Goal: Task Accomplishment & Management: Understand process/instructions

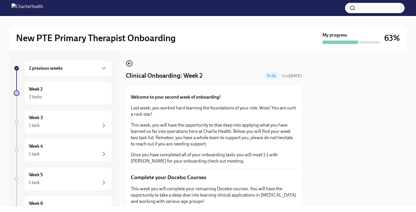
click at [407, 94] on div "New PTE Primary Therapist Onboarding My progress 63% 2 previous weeks Week 2 2 …" at bounding box center [208, 111] width 416 height 190
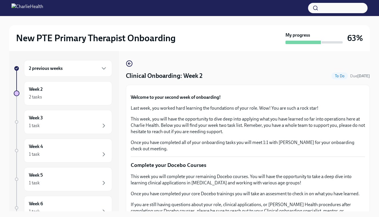
click at [370, 69] on div "New PTE Primary Therapist Onboarding My progress 63% 2 previous weeks Week 2 2 …" at bounding box center [189, 121] width 379 height 211
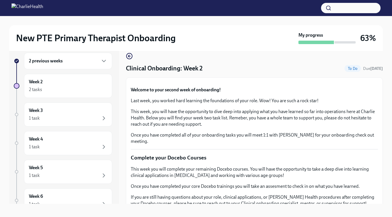
scroll to position [10, 0]
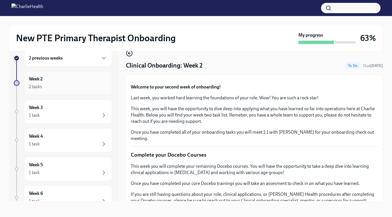
click at [75, 86] on div "2 tasks" at bounding box center [68, 86] width 78 height 7
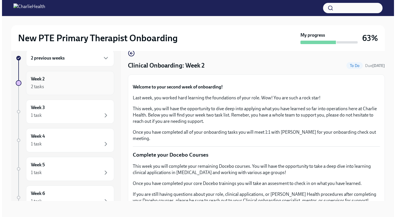
scroll to position [1, 0]
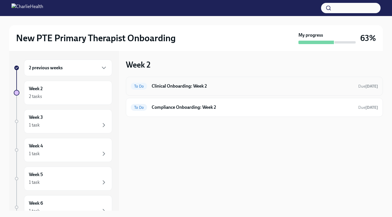
click at [238, 88] on h6 "Clinical Onboarding: Week 2" at bounding box center [253, 86] width 202 height 6
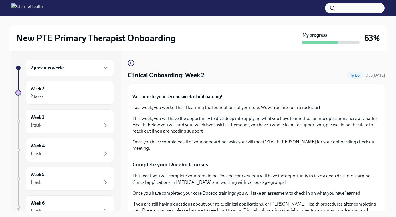
scroll to position [10, 0]
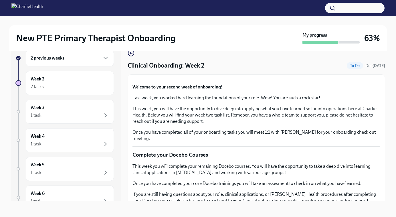
click at [292, 79] on button "Zoom image" at bounding box center [256, 79] width 248 height 0
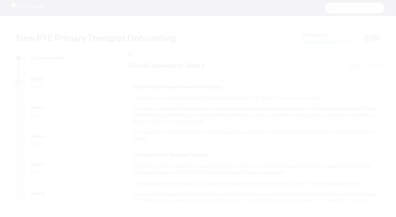
click at [294, 129] on button "Unzoom image" at bounding box center [198, 108] width 396 height 217
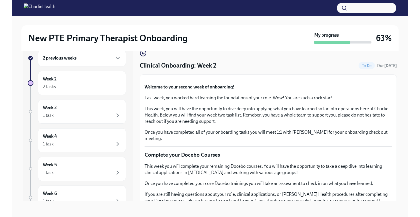
scroll to position [0, 0]
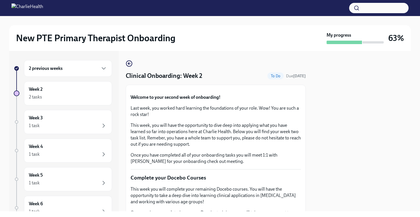
click at [289, 90] on button "Zoom image" at bounding box center [216, 90] width 170 height 0
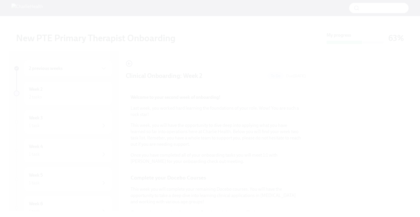
click at [289, 122] on button "Unzoom image" at bounding box center [210, 108] width 420 height 217
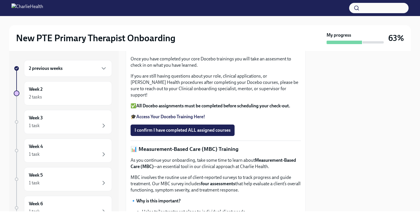
scroll to position [156, 0]
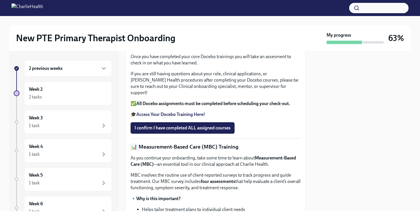
drag, startPoint x: 304, startPoint y: 94, endPoint x: 305, endPoint y: 109, distance: 15.2
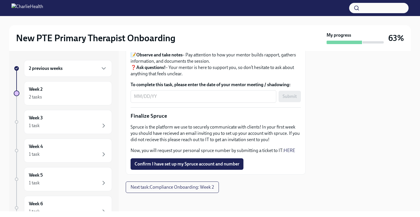
scroll to position [680, 0]
click at [200, 167] on span "Confirm I have set up my Spruce account and number" at bounding box center [187, 164] width 105 height 6
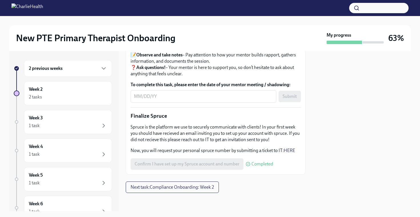
click at [291, 143] on p "Spruce is the platform we use to securely communicate with clients! In your fir…" at bounding box center [216, 133] width 170 height 19
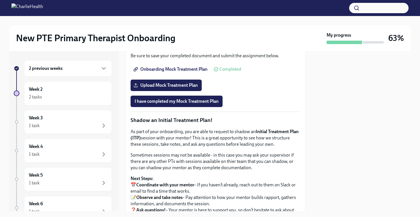
scroll to position [472, 0]
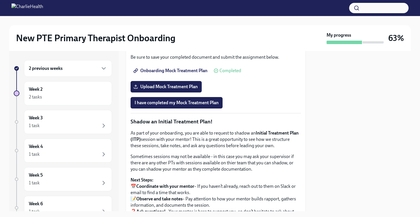
click at [196, 73] on span "Onboarding Mock Treatment Plan" at bounding box center [171, 71] width 73 height 6
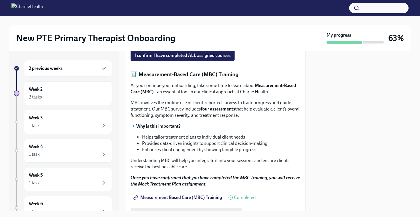
scroll to position [226, 0]
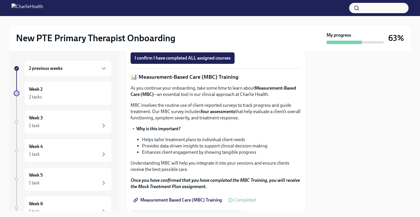
click at [185, 47] on strong "Access Your Docebo Training Here!" at bounding box center [170, 44] width 69 height 5
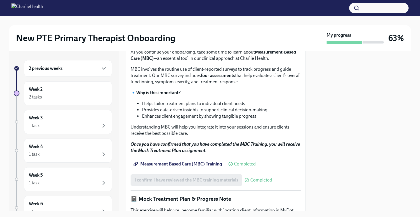
scroll to position [262, 0]
click at [195, 11] on strong "Access Your Docebo Training Here!" at bounding box center [170, 7] width 69 height 5
